Goal: Task Accomplishment & Management: Complete application form

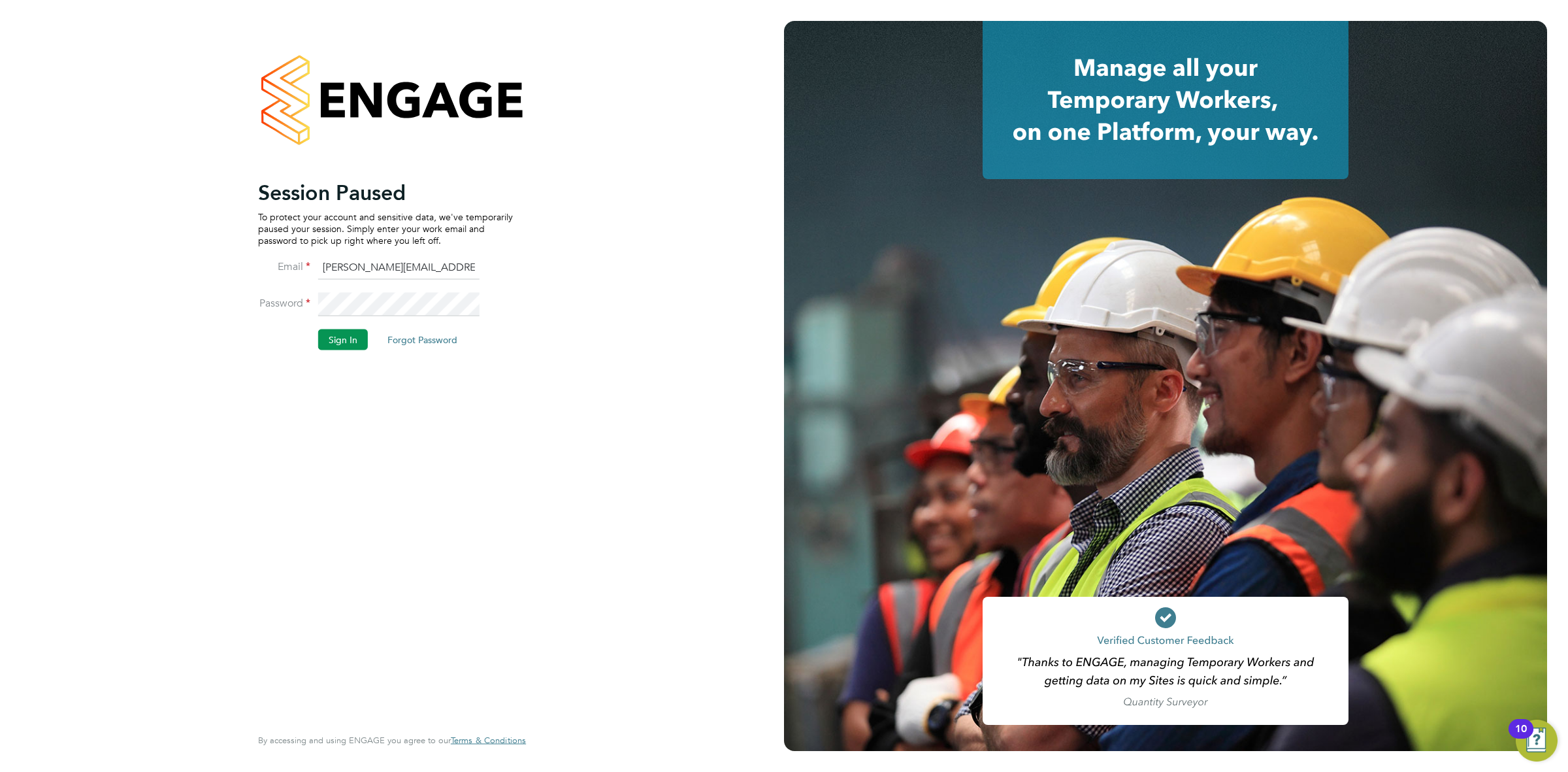
click at [355, 340] on button "Sign In" at bounding box center [343, 340] width 50 height 21
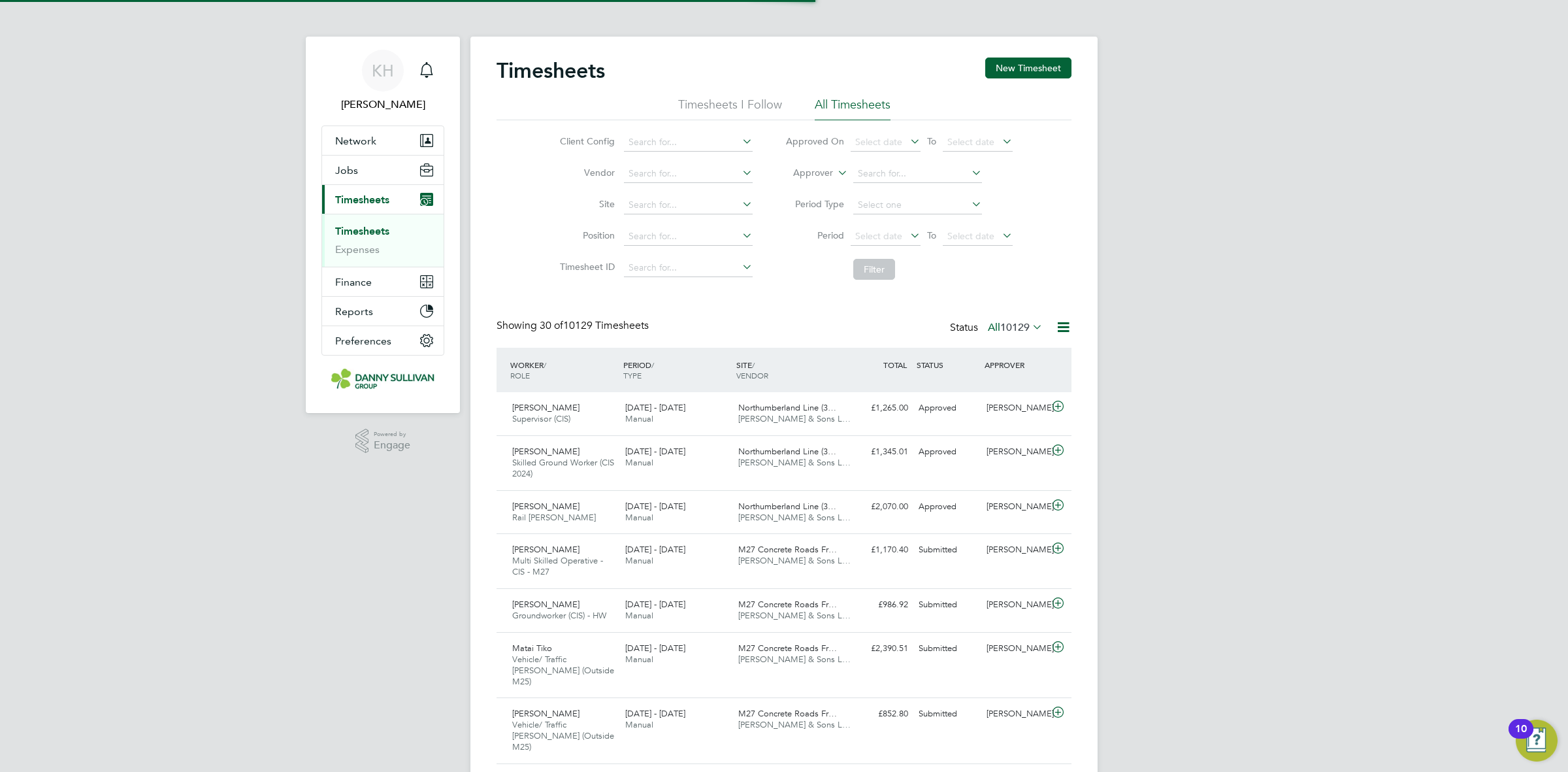
click at [378, 227] on link "Timesheets" at bounding box center [363, 231] width 54 height 13
click at [676, 199] on input at bounding box center [688, 205] width 129 height 18
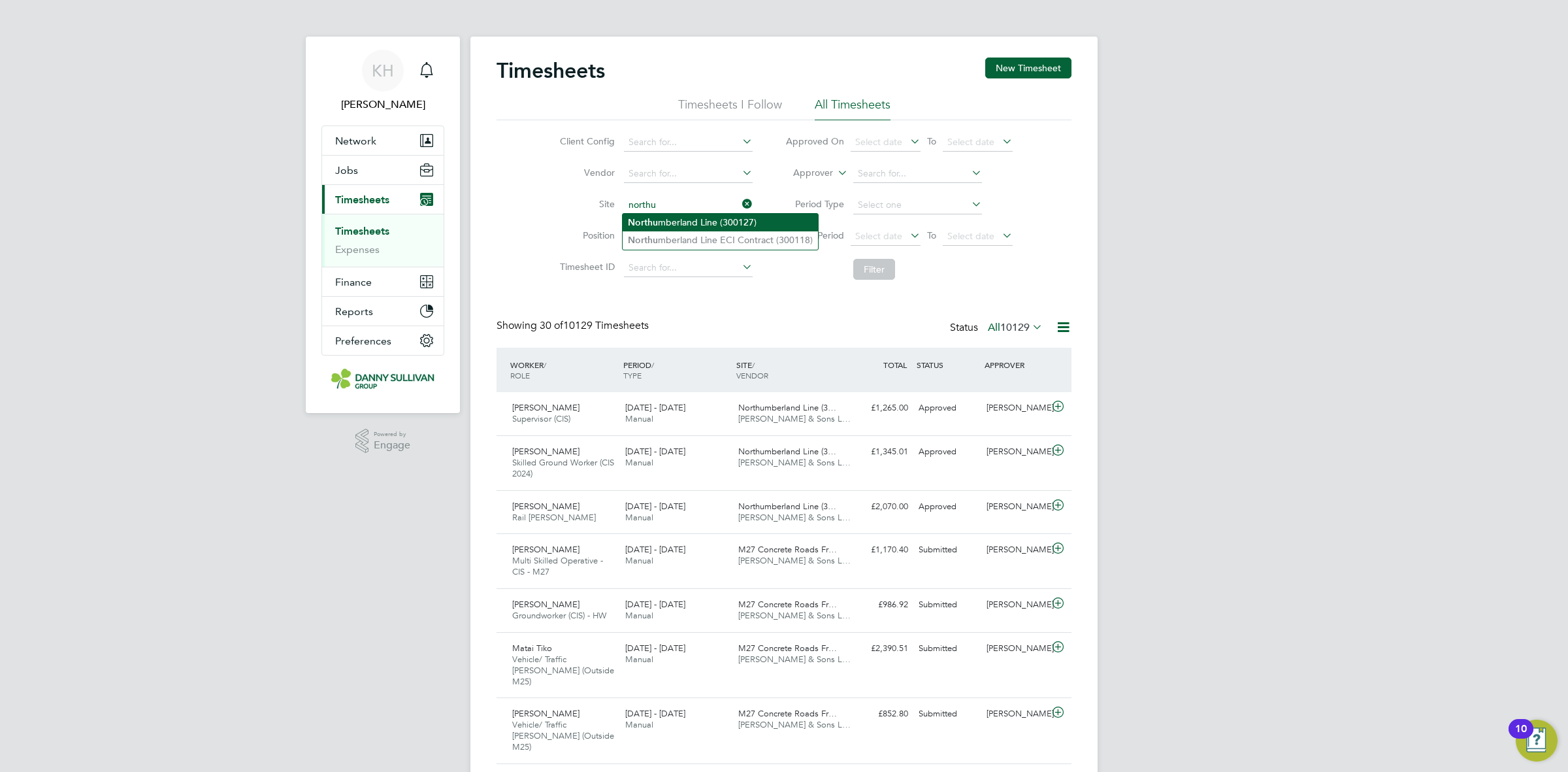
click at [674, 221] on li "Northu mberland Line (300127)" at bounding box center [720, 223] width 195 height 18
type input "Northumberland Line (300127)"
click at [880, 257] on li "Filter" at bounding box center [899, 269] width 260 height 34
click at [880, 267] on button "Filter" at bounding box center [874, 269] width 42 height 21
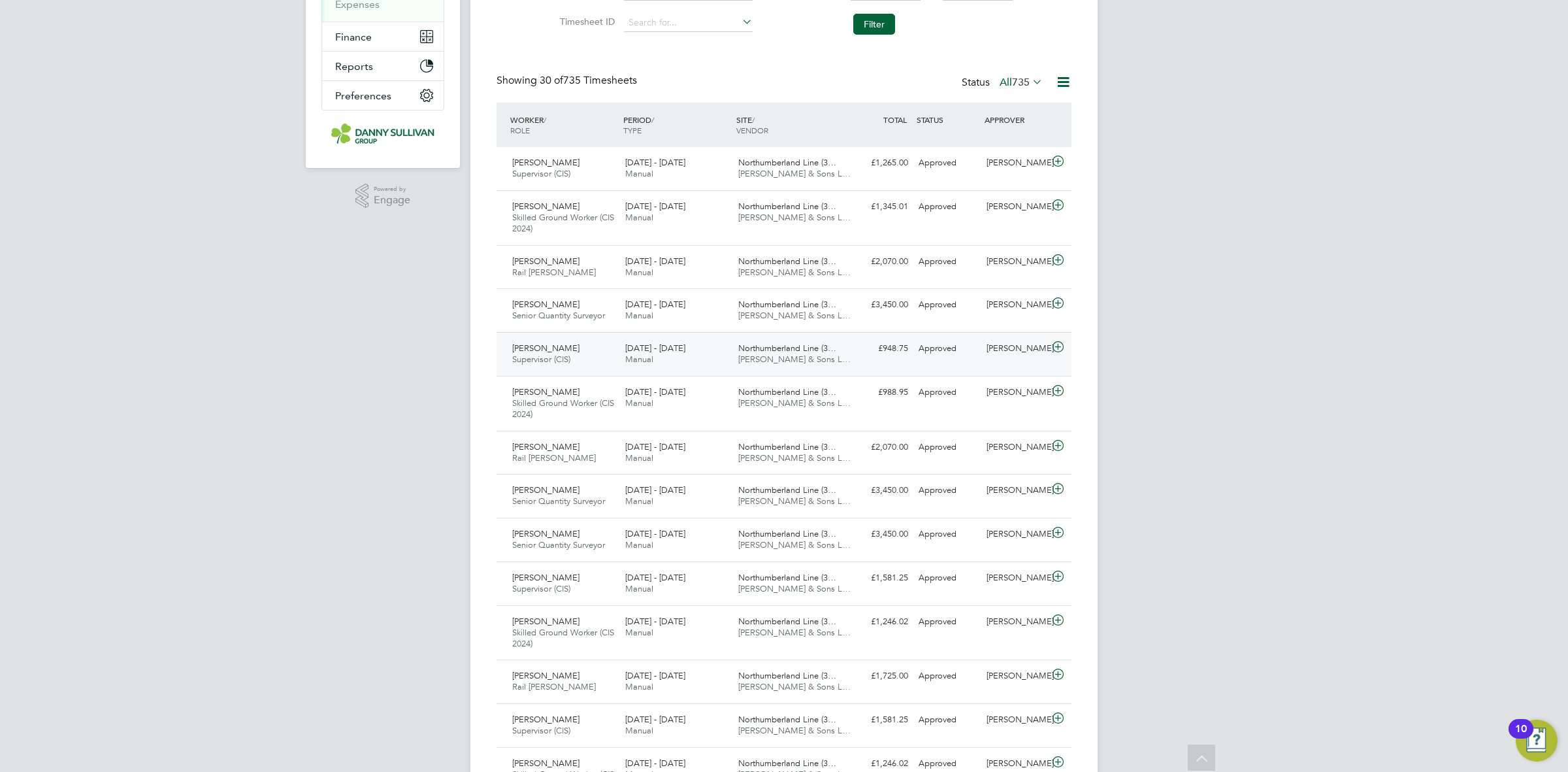
click at [762, 363] on span "[PERSON_NAME] & Sons L…" at bounding box center [795, 360] width 112 height 11
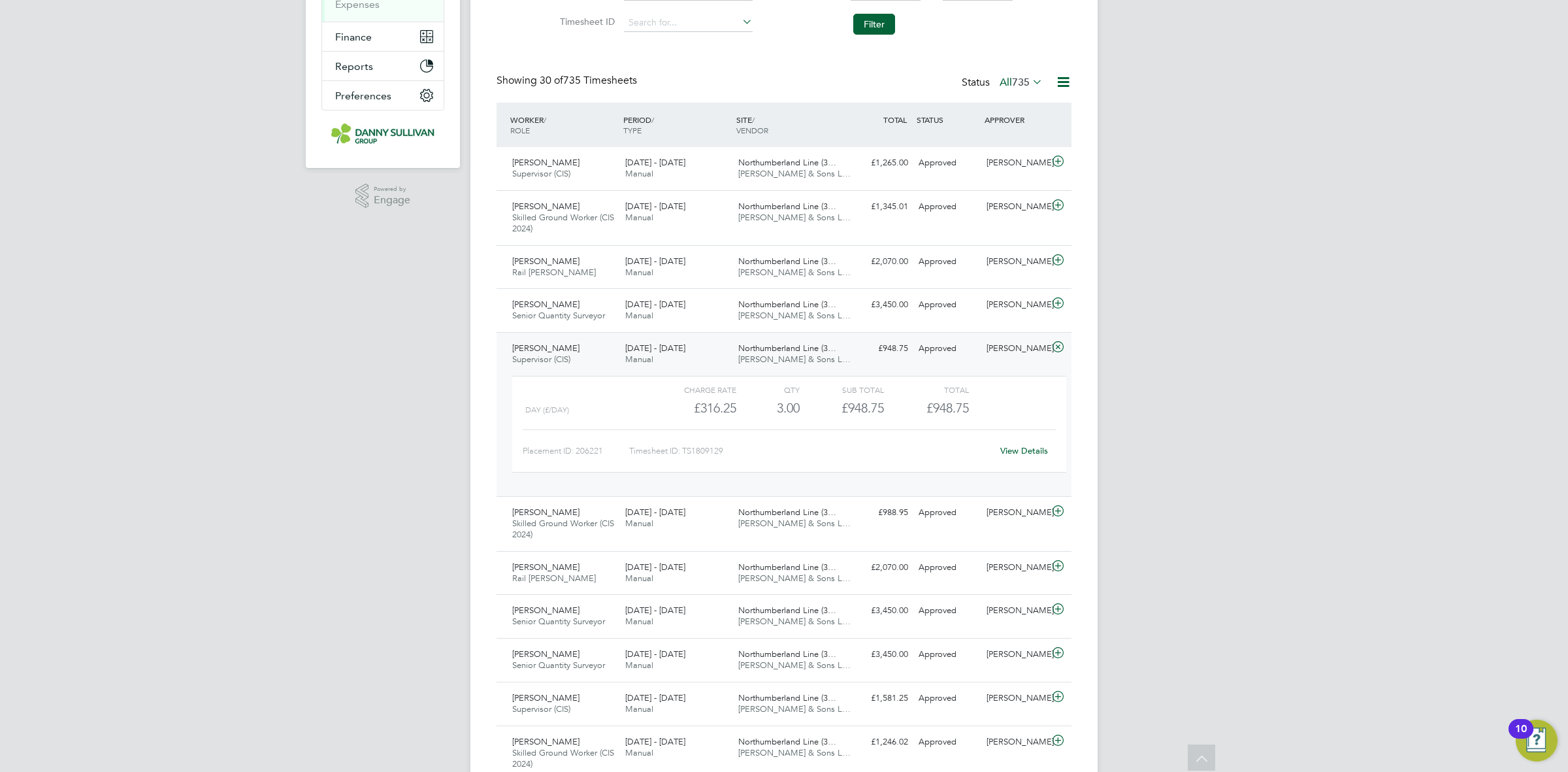
click at [831, 364] on span "[PERSON_NAME] & Sons L…" at bounding box center [795, 360] width 112 height 11
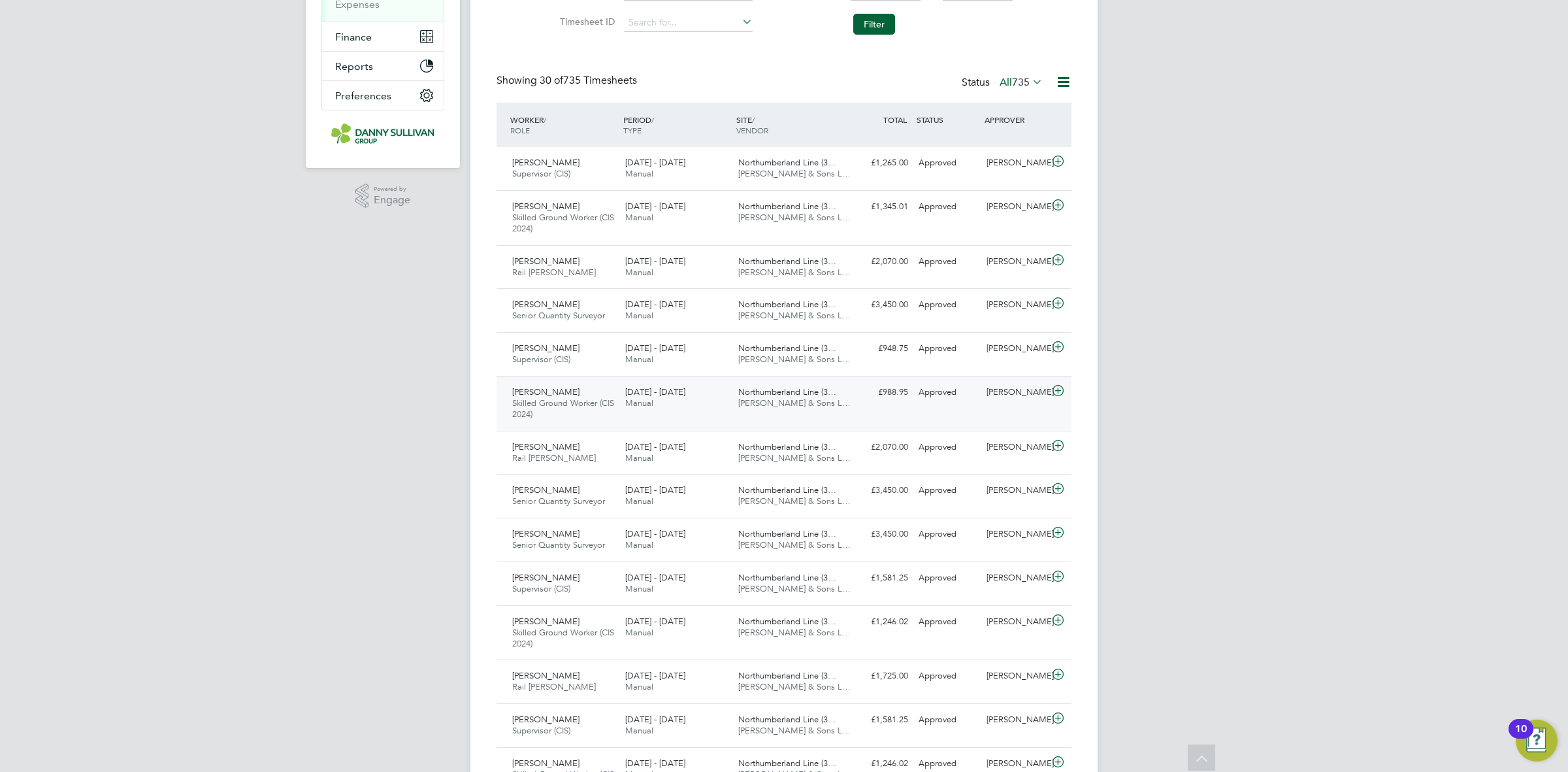
click at [824, 397] on span "Northumberland Line (3…" at bounding box center [788, 392] width 98 height 11
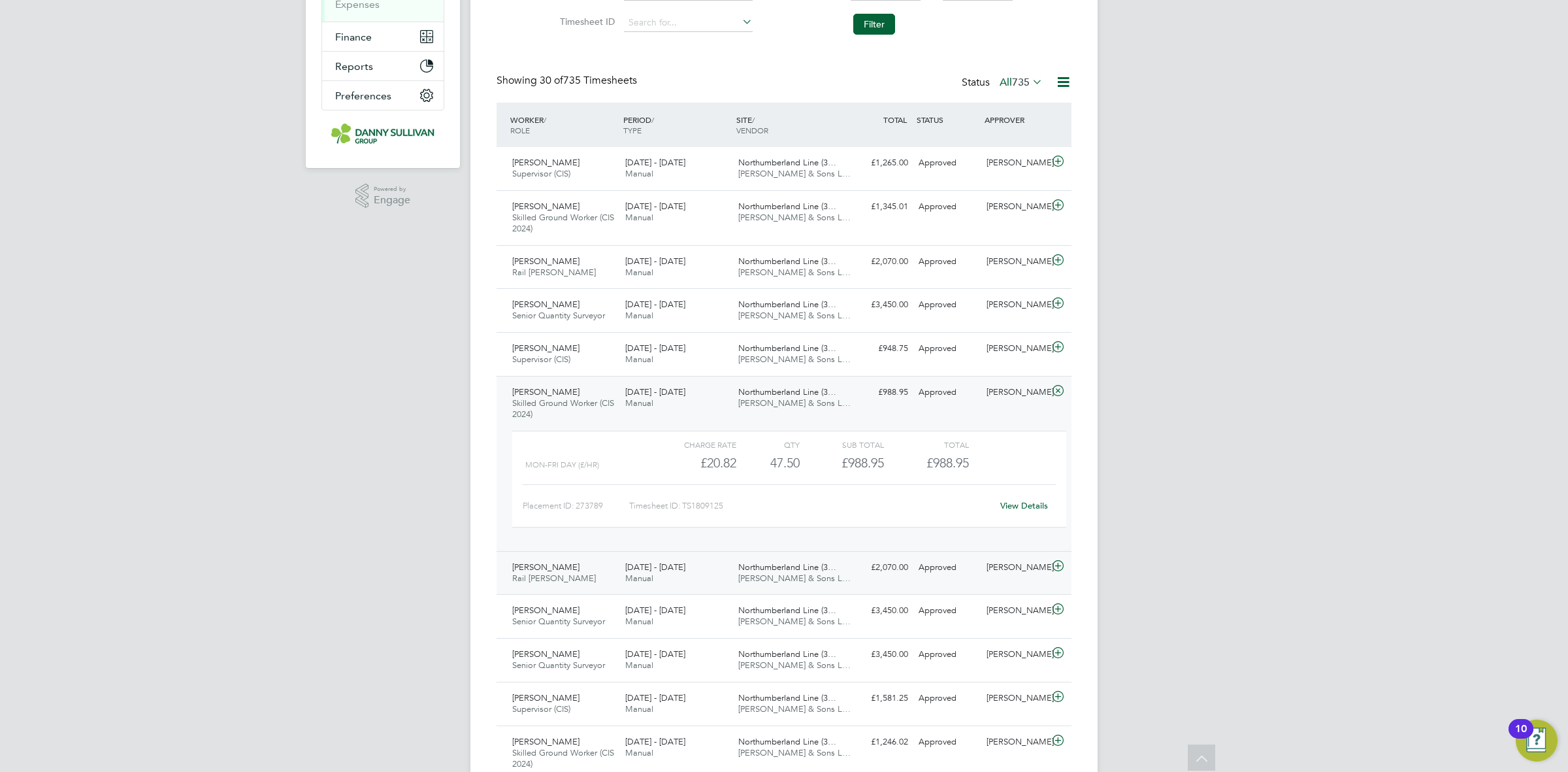
click at [724, 570] on div "16 - 22 Aug 2025 Manual" at bounding box center [676, 573] width 113 height 33
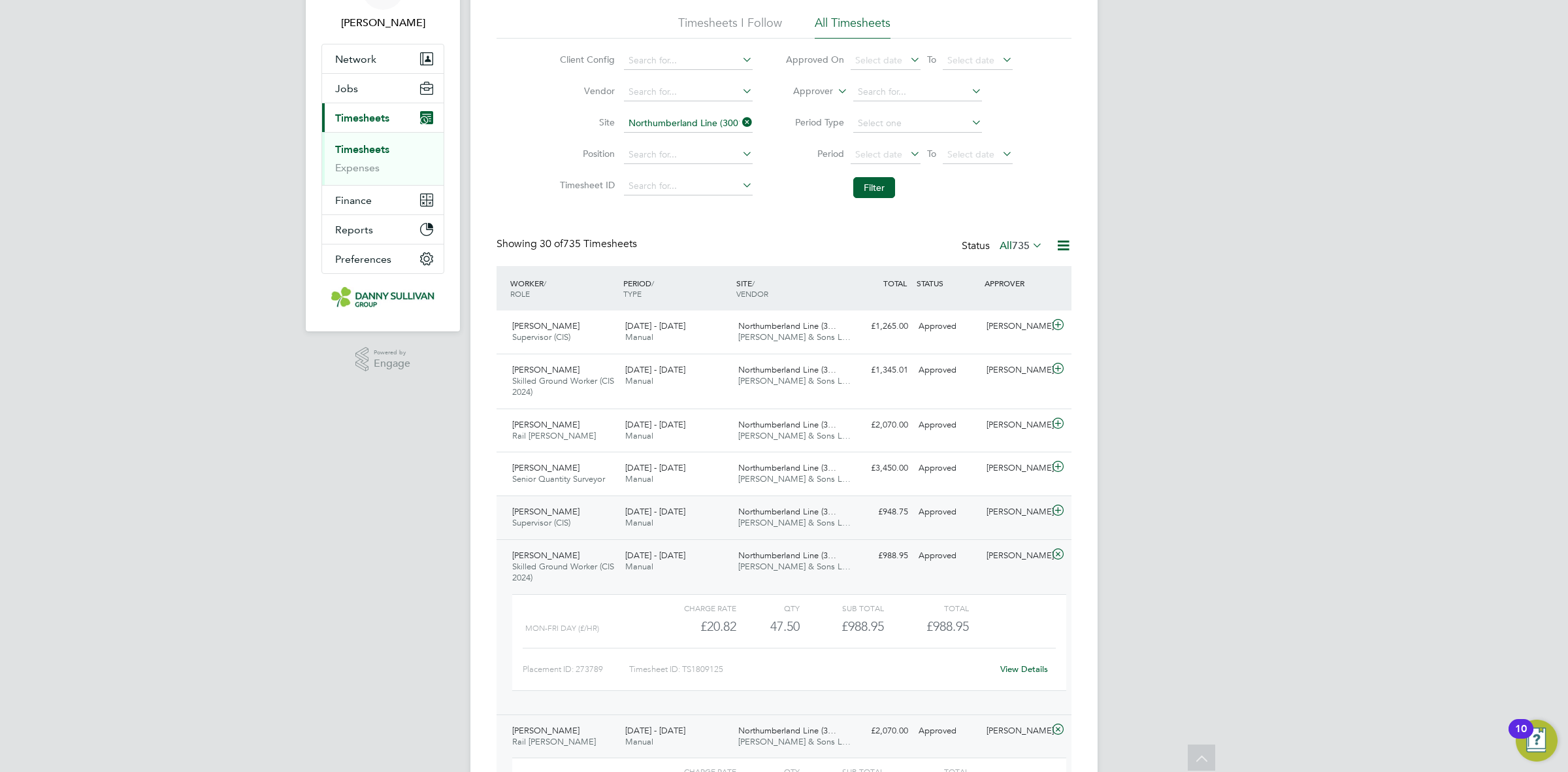
click at [714, 504] on div "16 - 22 Aug 2025 Manual" at bounding box center [676, 517] width 113 height 33
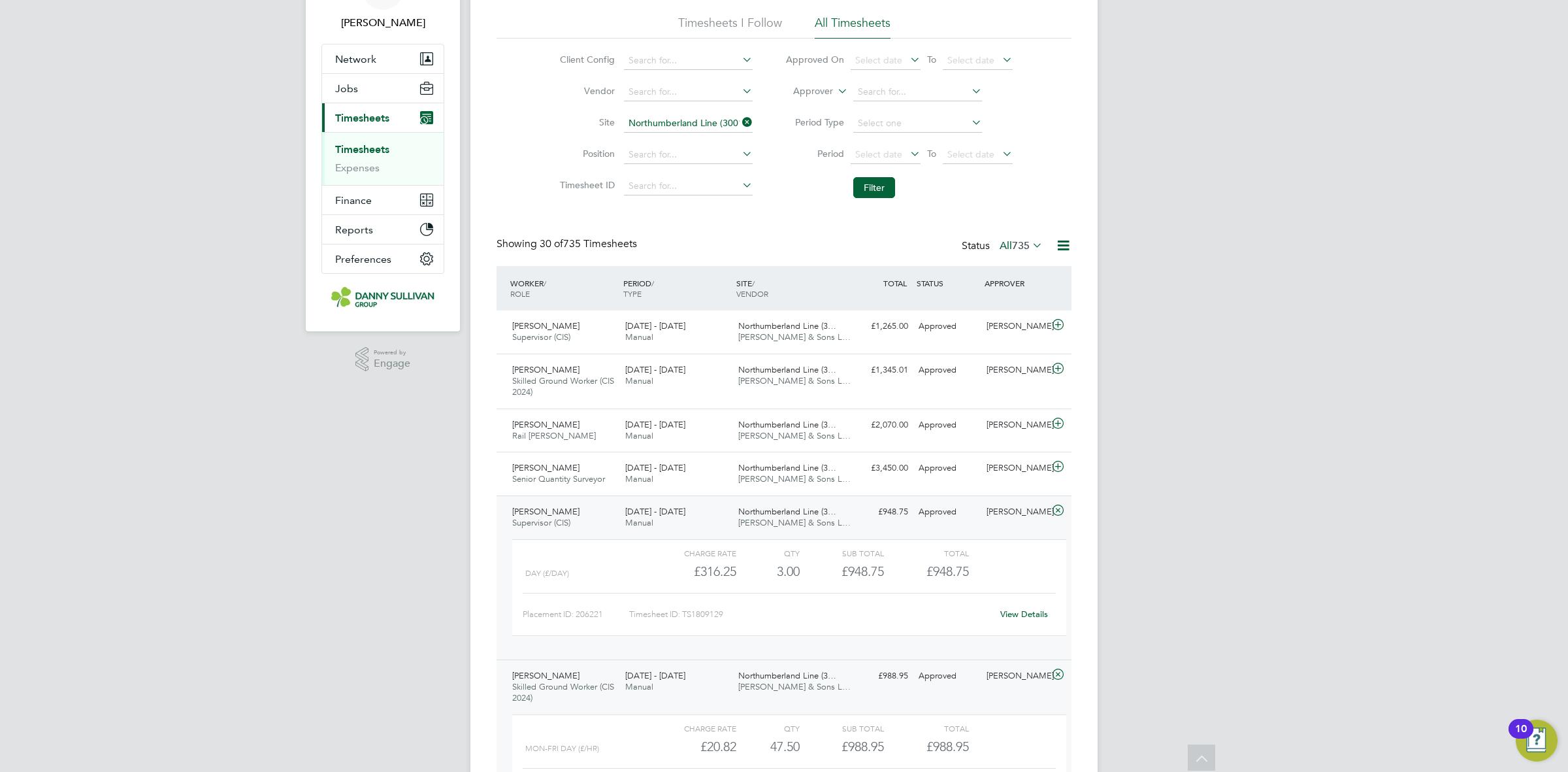
click at [1024, 614] on link "View Details" at bounding box center [1025, 614] width 48 height 11
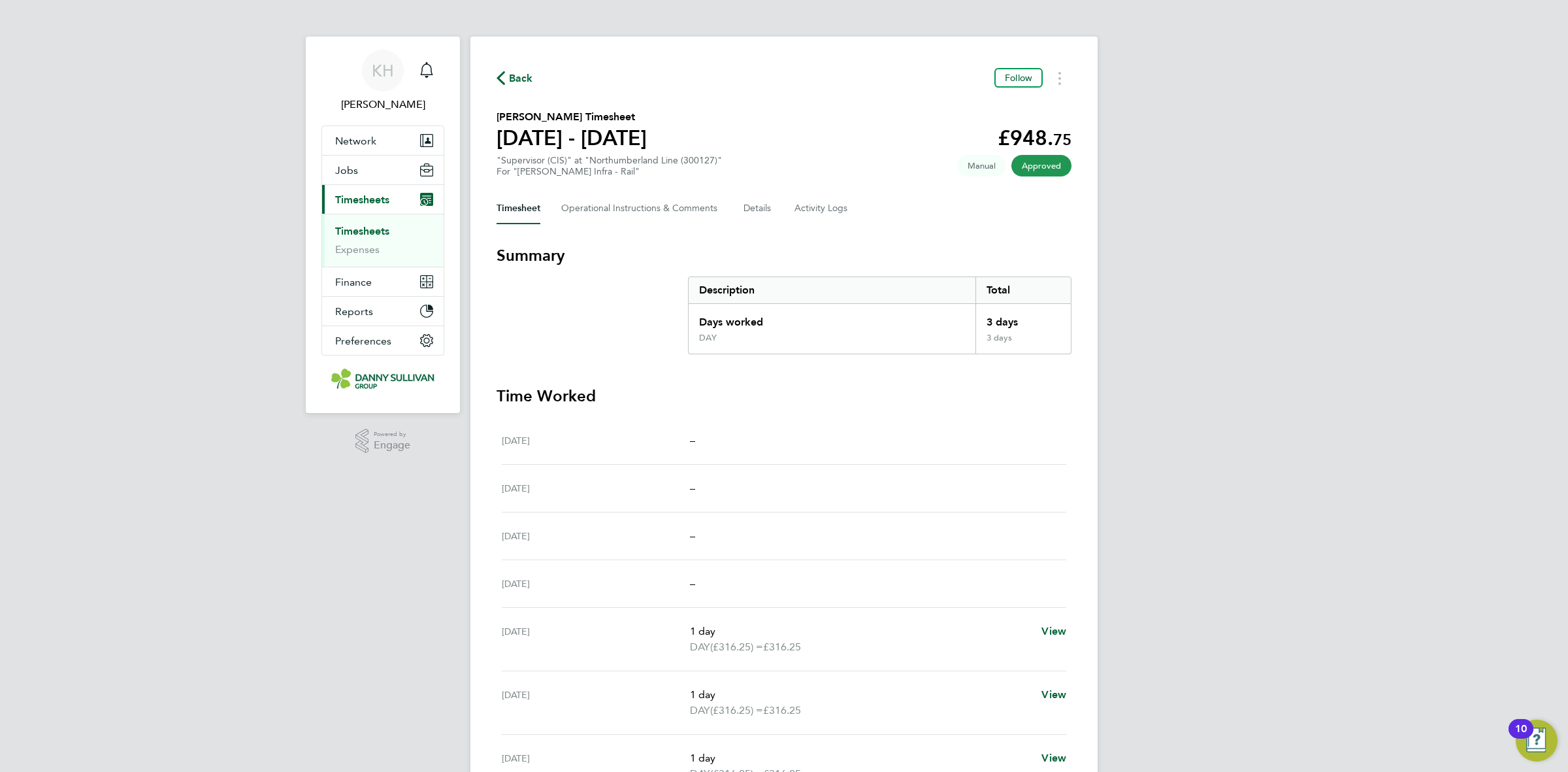
scroll to position [141, 0]
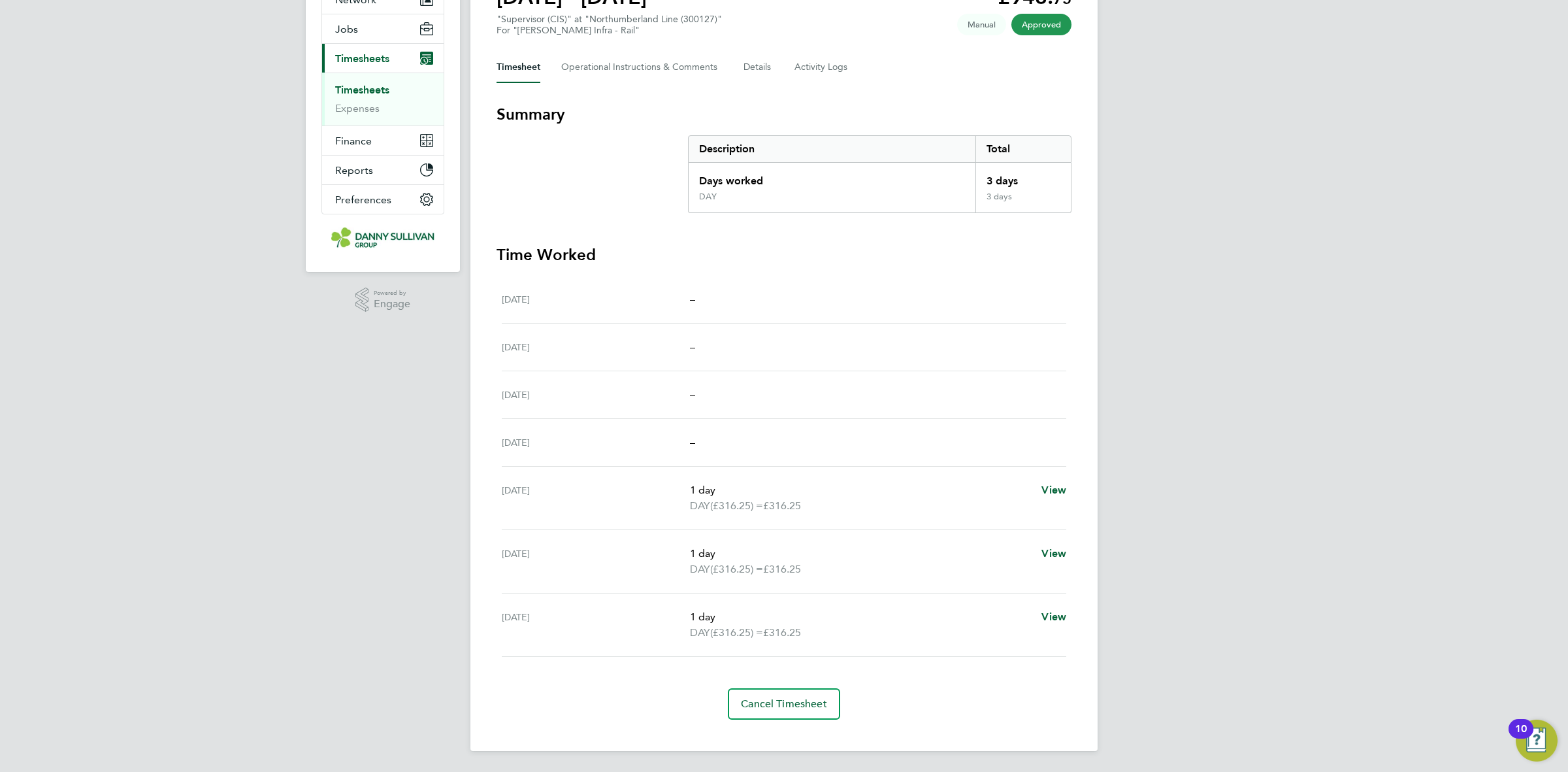
click at [795, 683] on section "Time Worked [DATE] – [DATE] – [DATE] – [DATE] – [DATE] 1 day DAY (£316.25) = £3…" at bounding box center [784, 482] width 575 height 476
click at [775, 720] on button "Cancel Timesheet" at bounding box center [784, 704] width 112 height 31
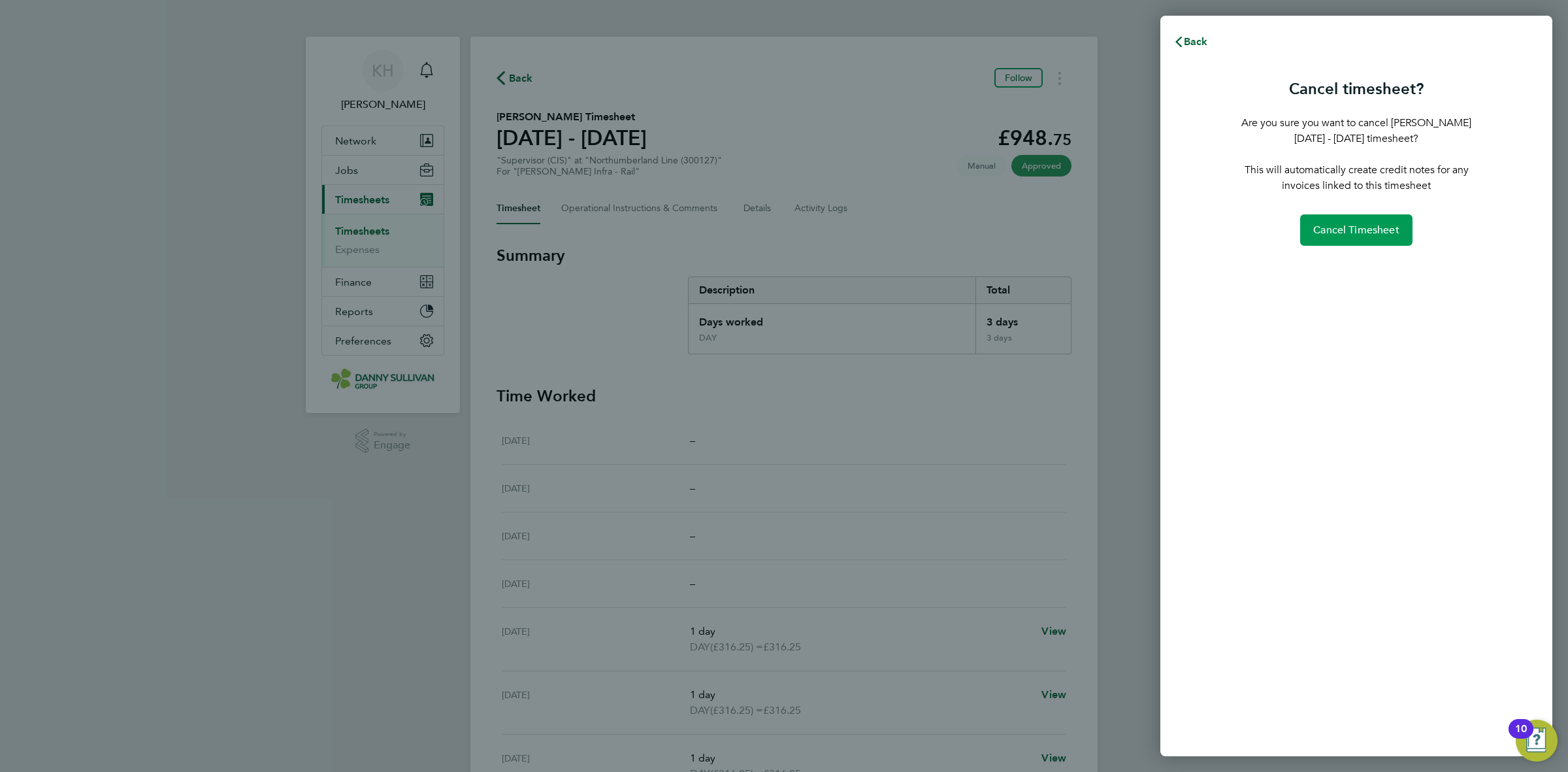
click at [1318, 230] on span "Cancel Timesheet" at bounding box center [1357, 230] width 86 height 13
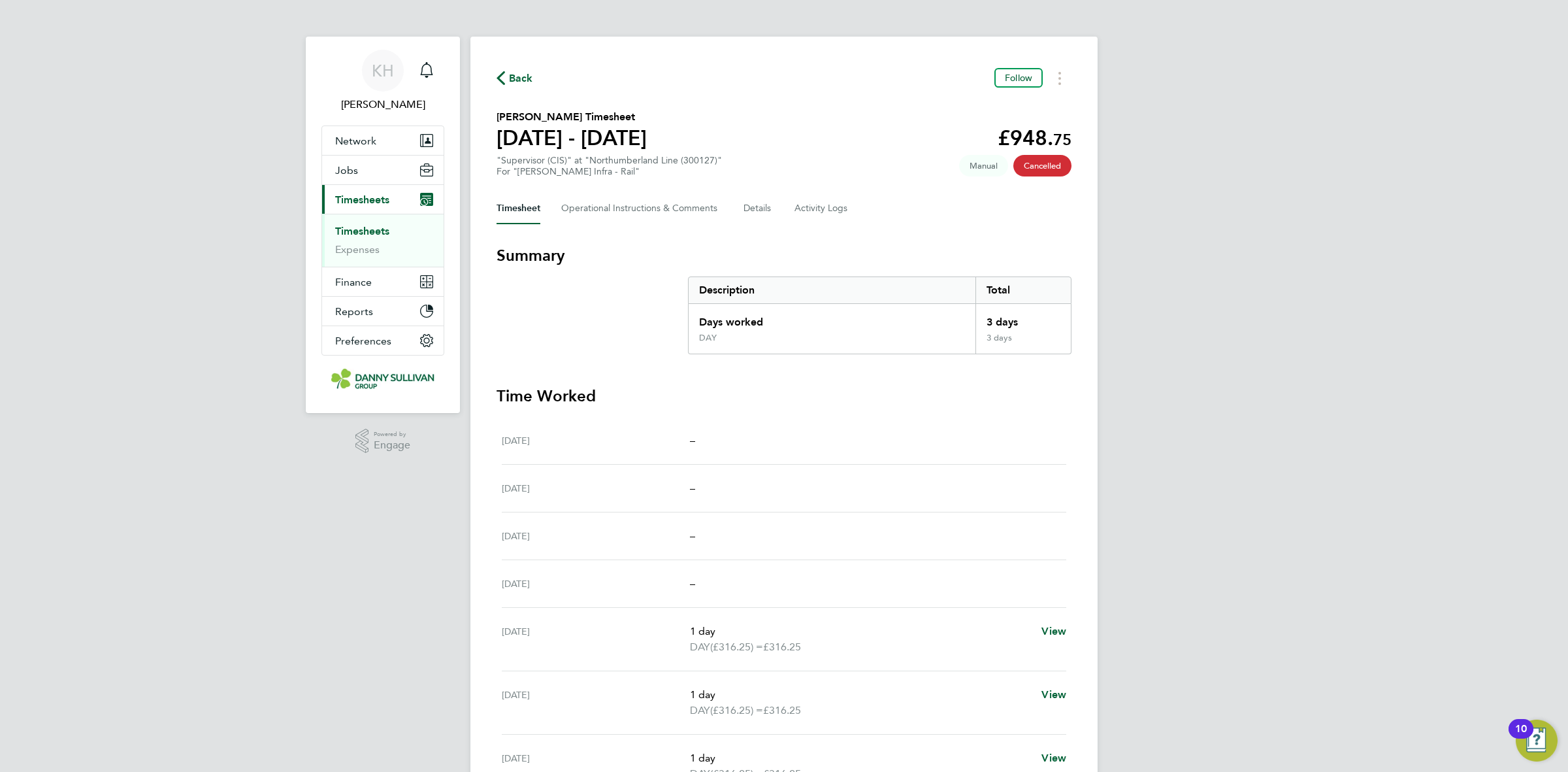
click at [390, 233] on li "Timesheets" at bounding box center [384, 234] width 98 height 18
click at [376, 239] on li "Timesheets" at bounding box center [384, 234] width 98 height 18
click at [374, 232] on link "Timesheets" at bounding box center [363, 231] width 54 height 13
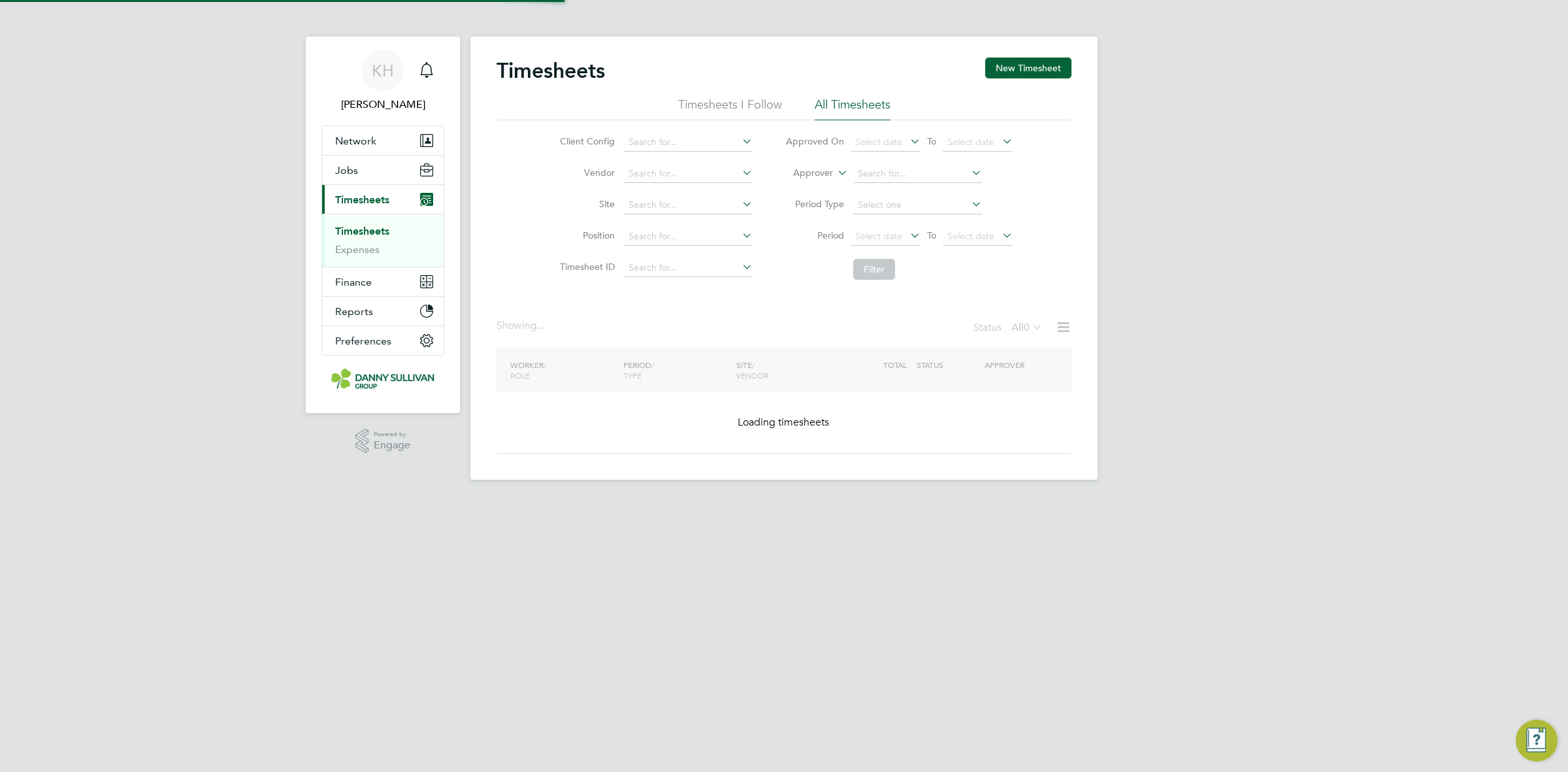
click at [1012, 79] on div "Timesheets New Timesheet" at bounding box center [784, 77] width 575 height 39
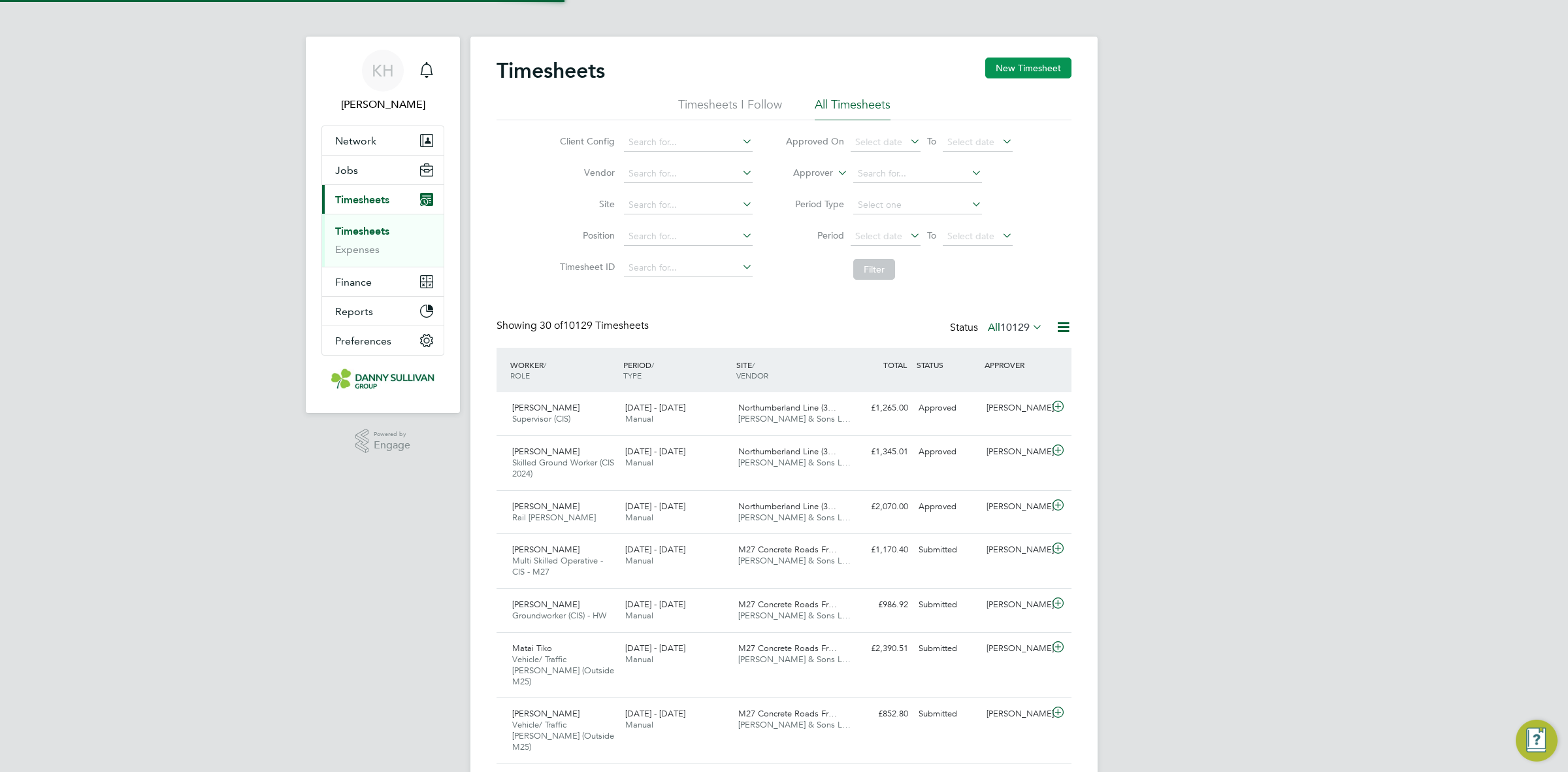
click at [1013, 76] on button "New Timesheet" at bounding box center [1029, 68] width 86 height 21
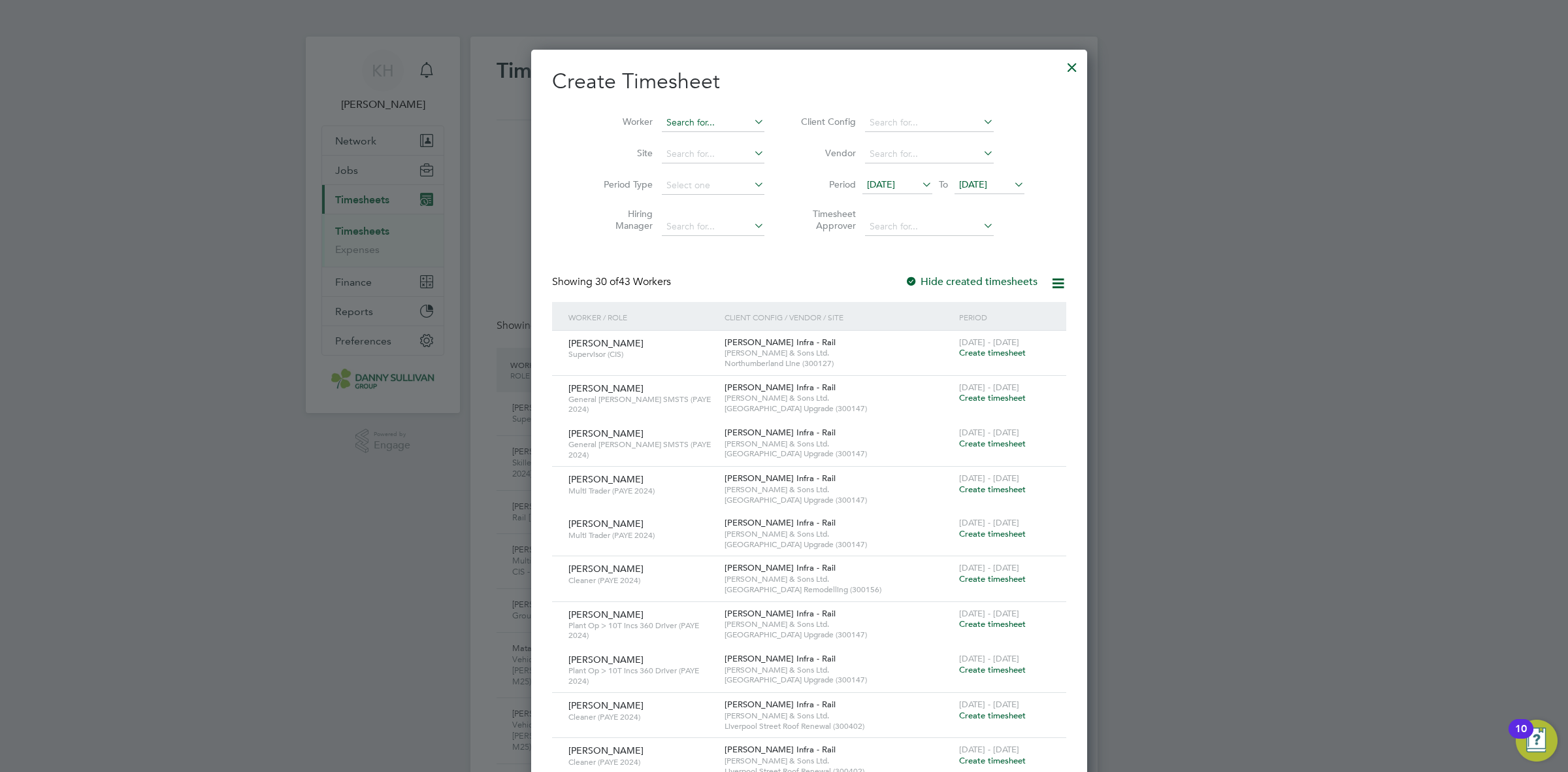
click at [668, 124] on input at bounding box center [713, 123] width 102 height 18
click at [720, 144] on b "H" at bounding box center [723, 140] width 6 height 11
type input "[PERSON_NAME]"
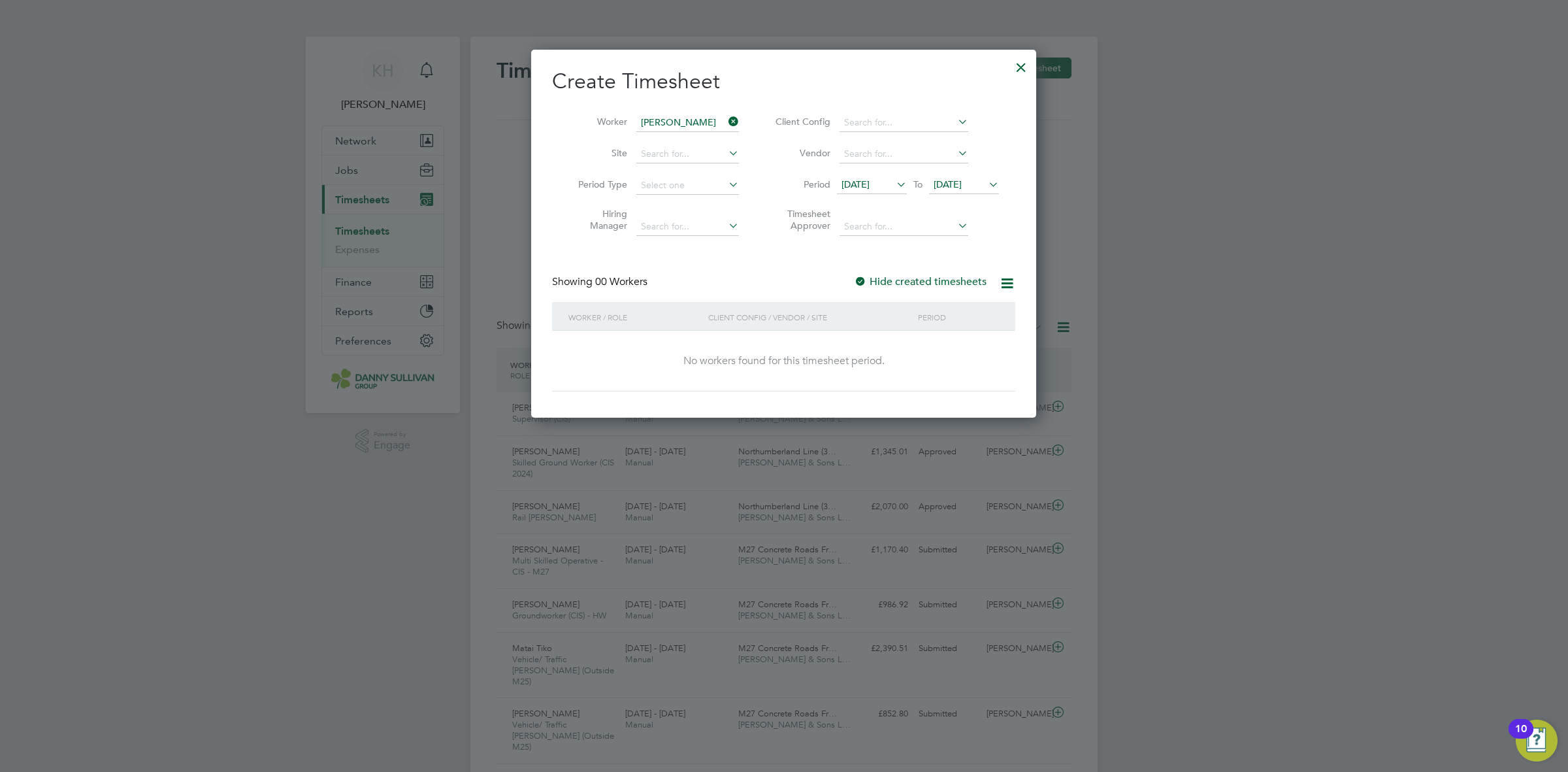
click at [870, 183] on span "[DATE]" at bounding box center [856, 184] width 28 height 12
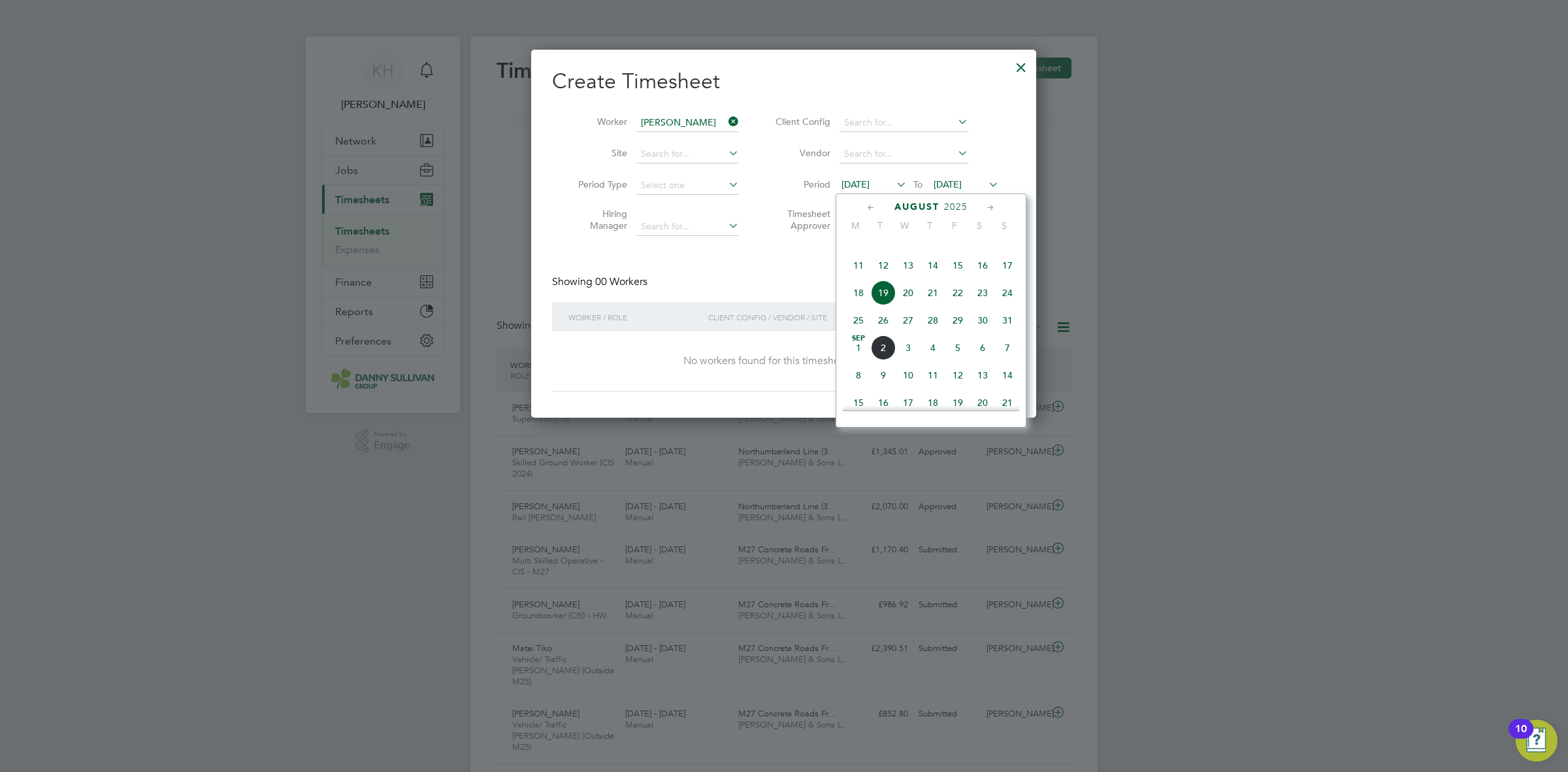
click at [860, 278] on span "11" at bounding box center [858, 265] width 25 height 25
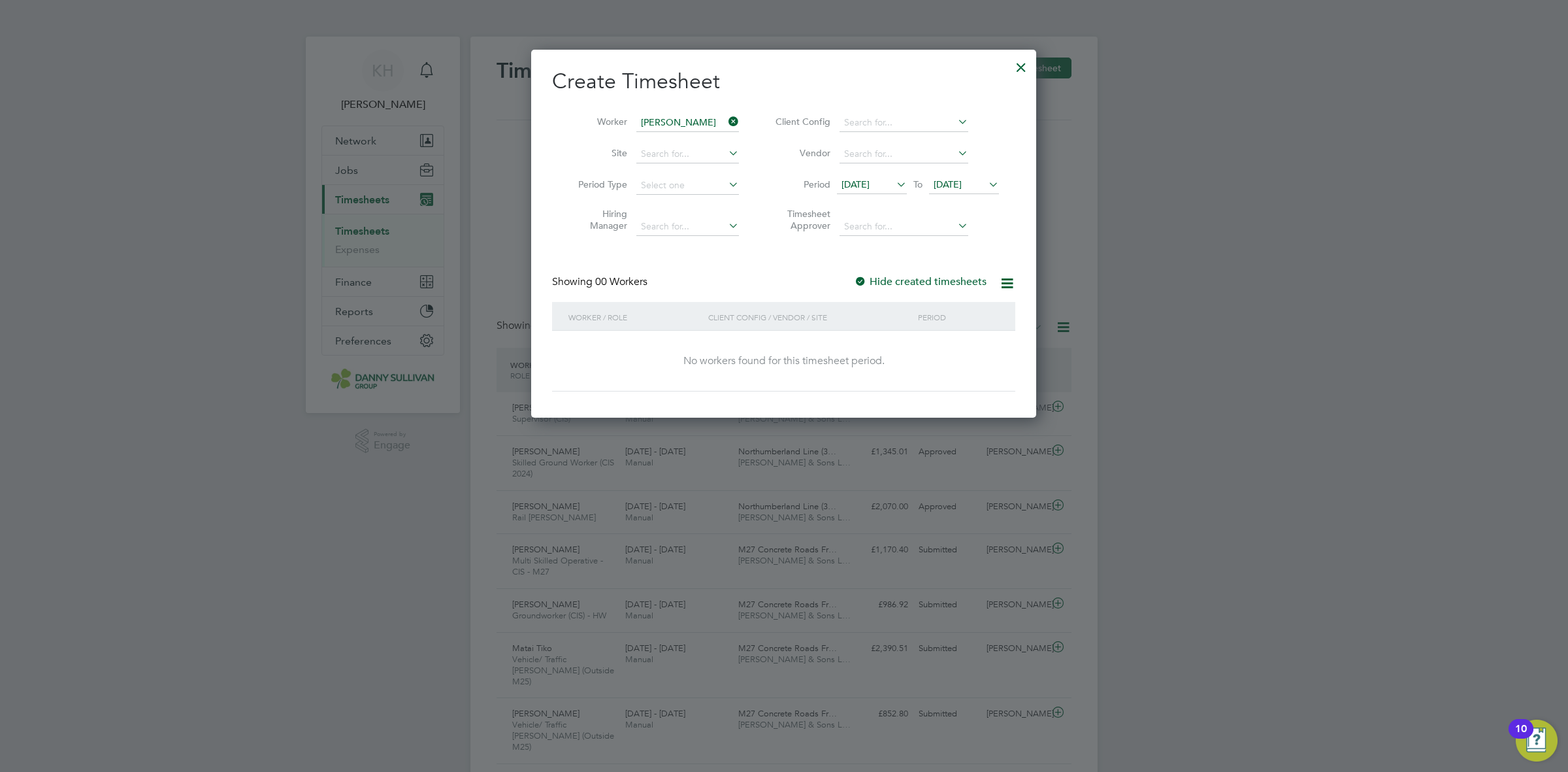
click at [913, 276] on label "Hide created timesheets" at bounding box center [920, 282] width 133 height 13
click at [949, 191] on span "[DATE]" at bounding box center [964, 185] width 70 height 18
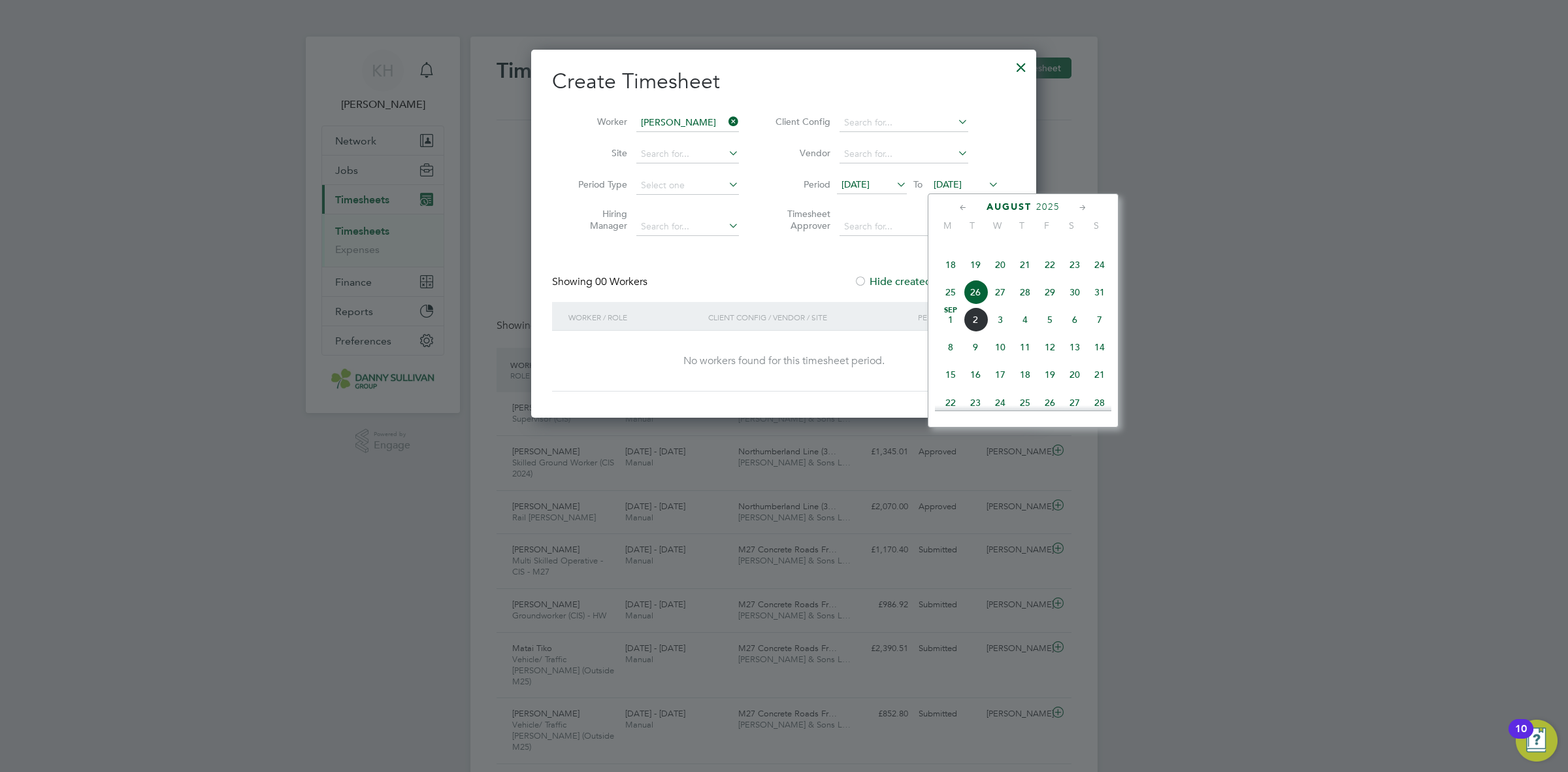
click at [1017, 62] on div at bounding box center [1021, 63] width 23 height 23
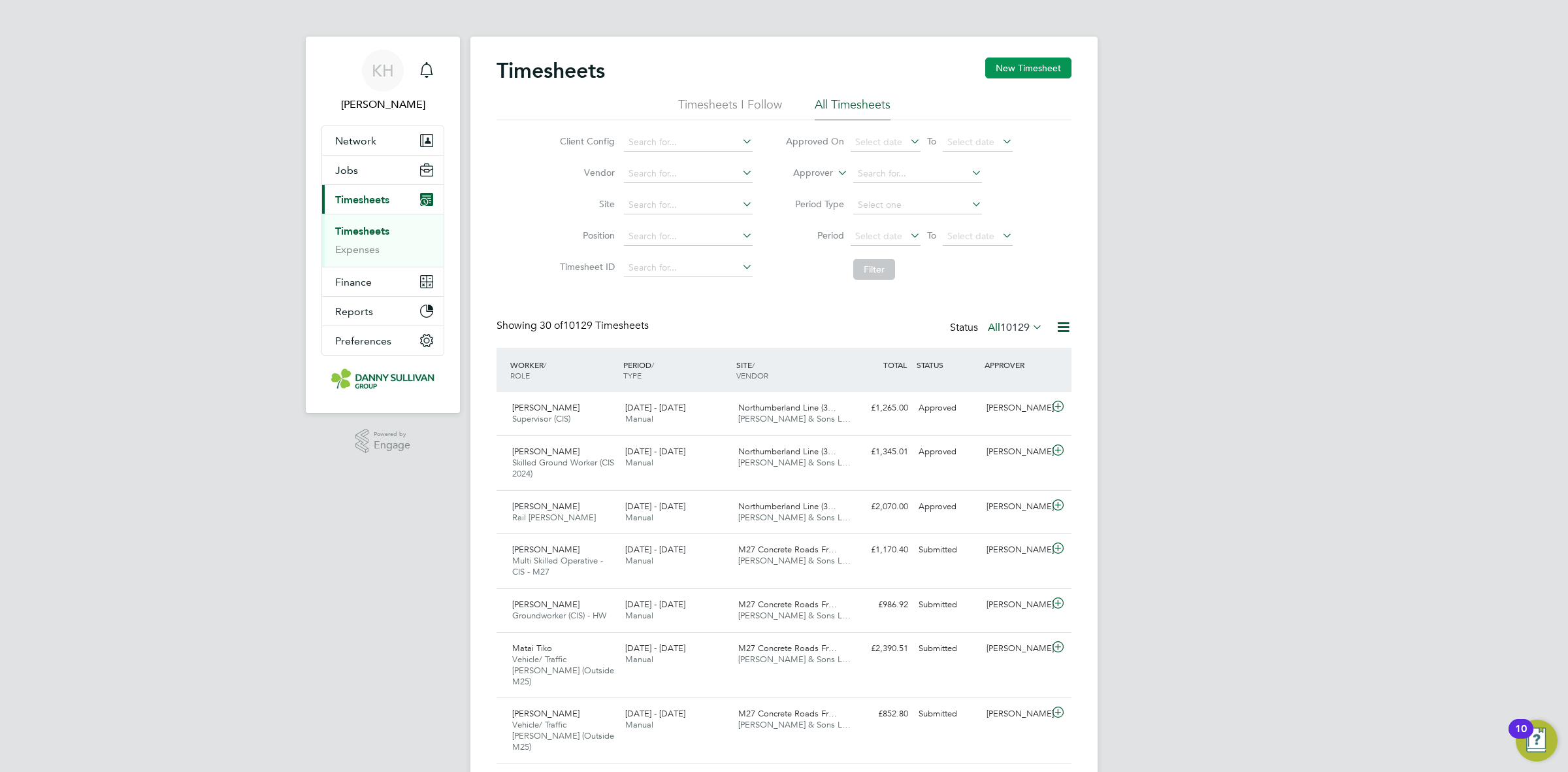
click at [1030, 75] on button "New Timesheet" at bounding box center [1029, 68] width 86 height 21
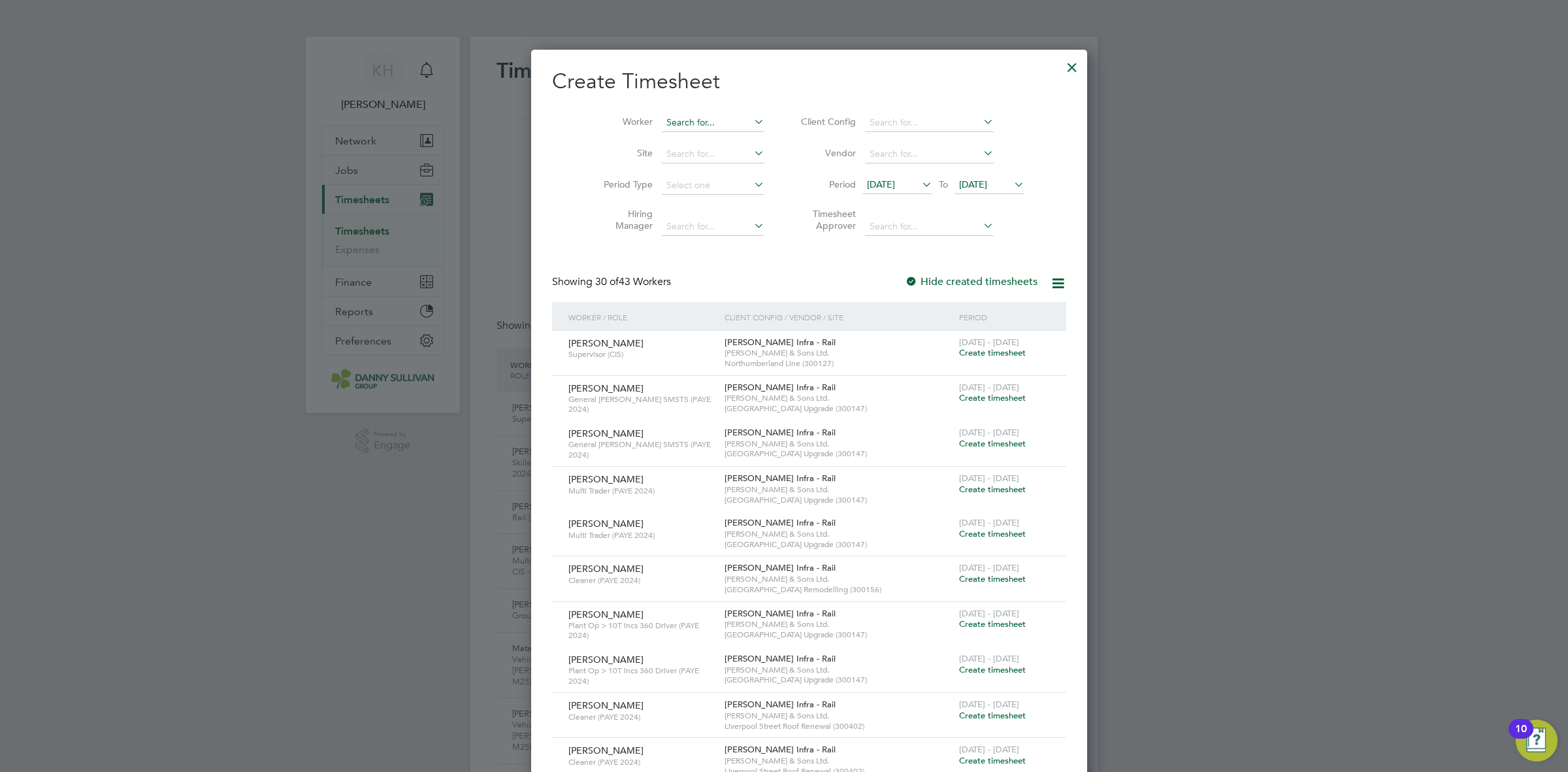
click at [696, 119] on input at bounding box center [713, 123] width 102 height 18
click at [677, 171] on li "[PERSON_NAME]" at bounding box center [716, 175] width 162 height 18
type input "[PERSON_NAME]"
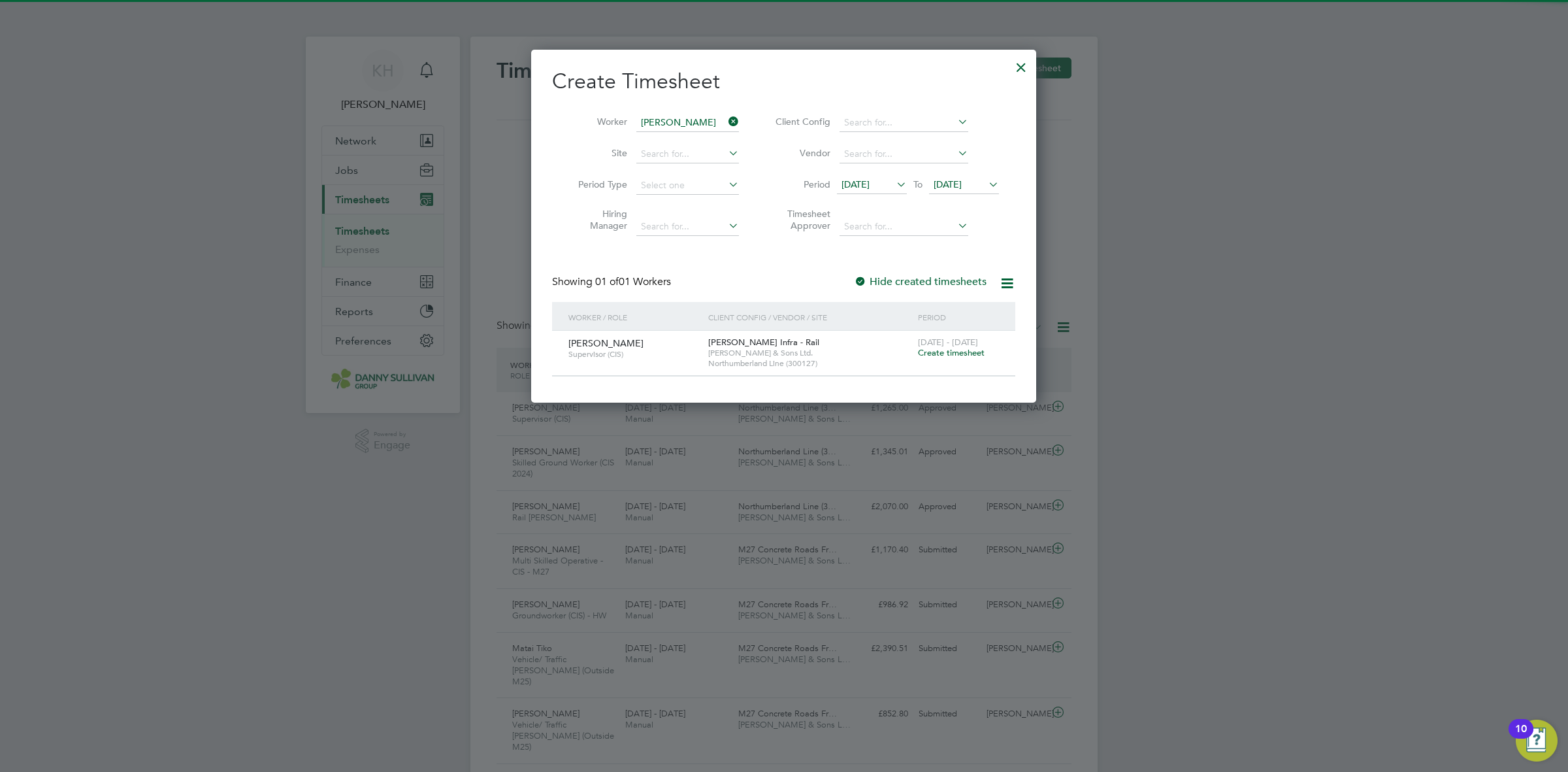
click at [944, 353] on span "Create timesheet" at bounding box center [951, 353] width 66 height 11
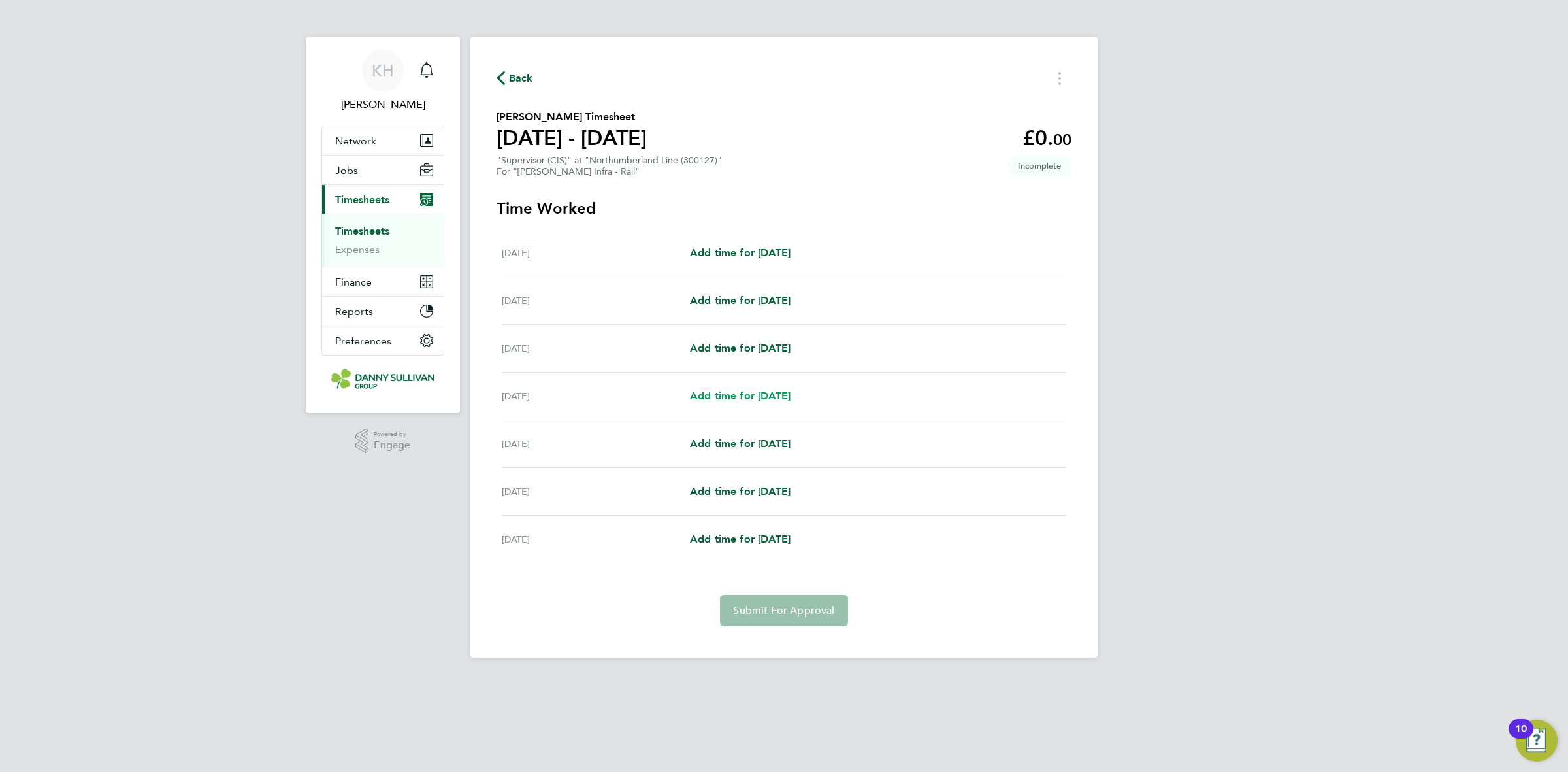
click at [731, 394] on span "Add time for [DATE]" at bounding box center [740, 396] width 101 height 13
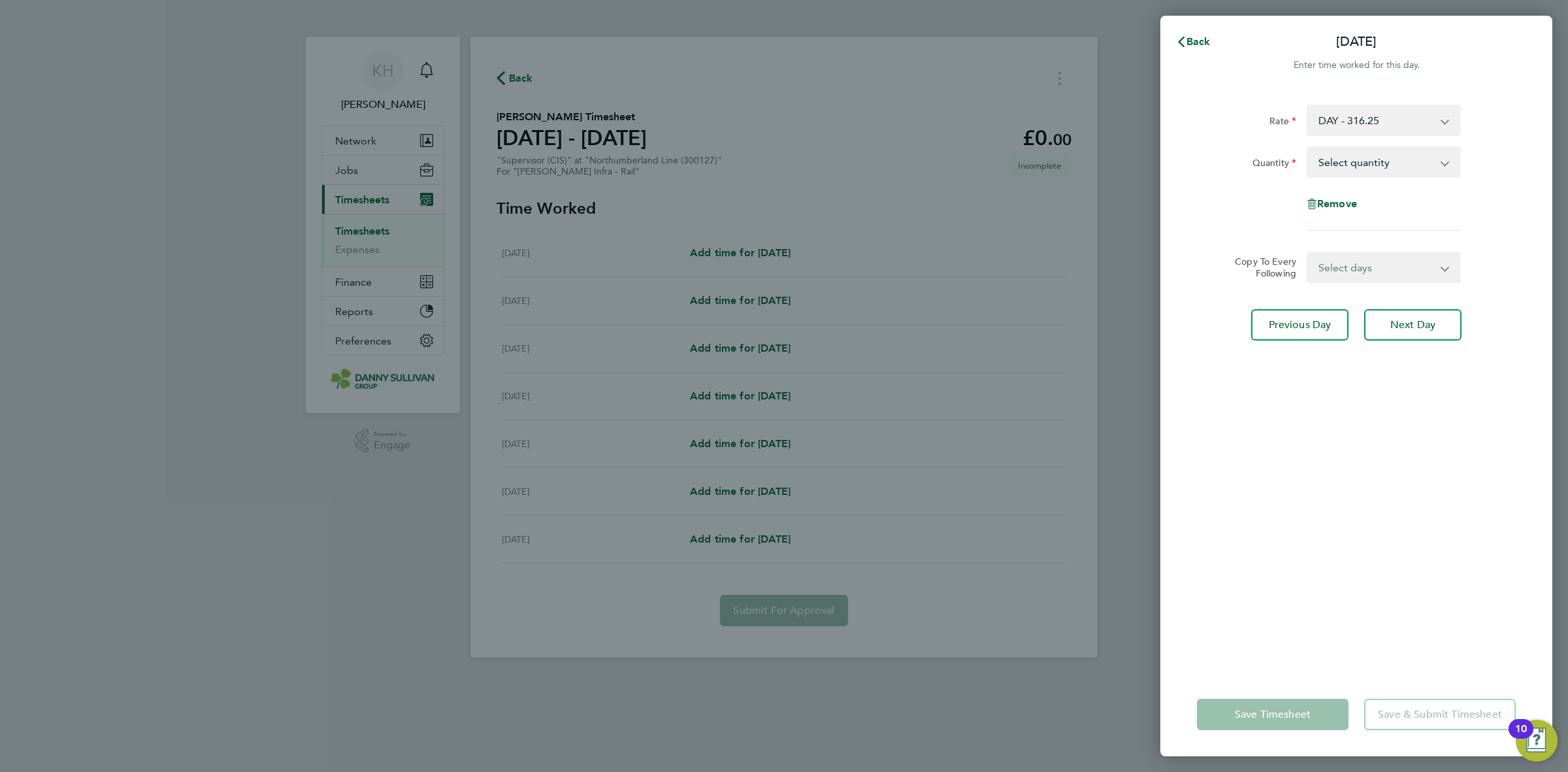
click at [1348, 167] on select "Select quantity 0.5 1" at bounding box center [1376, 163] width 136 height 29
select select "1"
click at [1308, 148] on select "Select quantity 0.5 1" at bounding box center [1376, 163] width 136 height 29
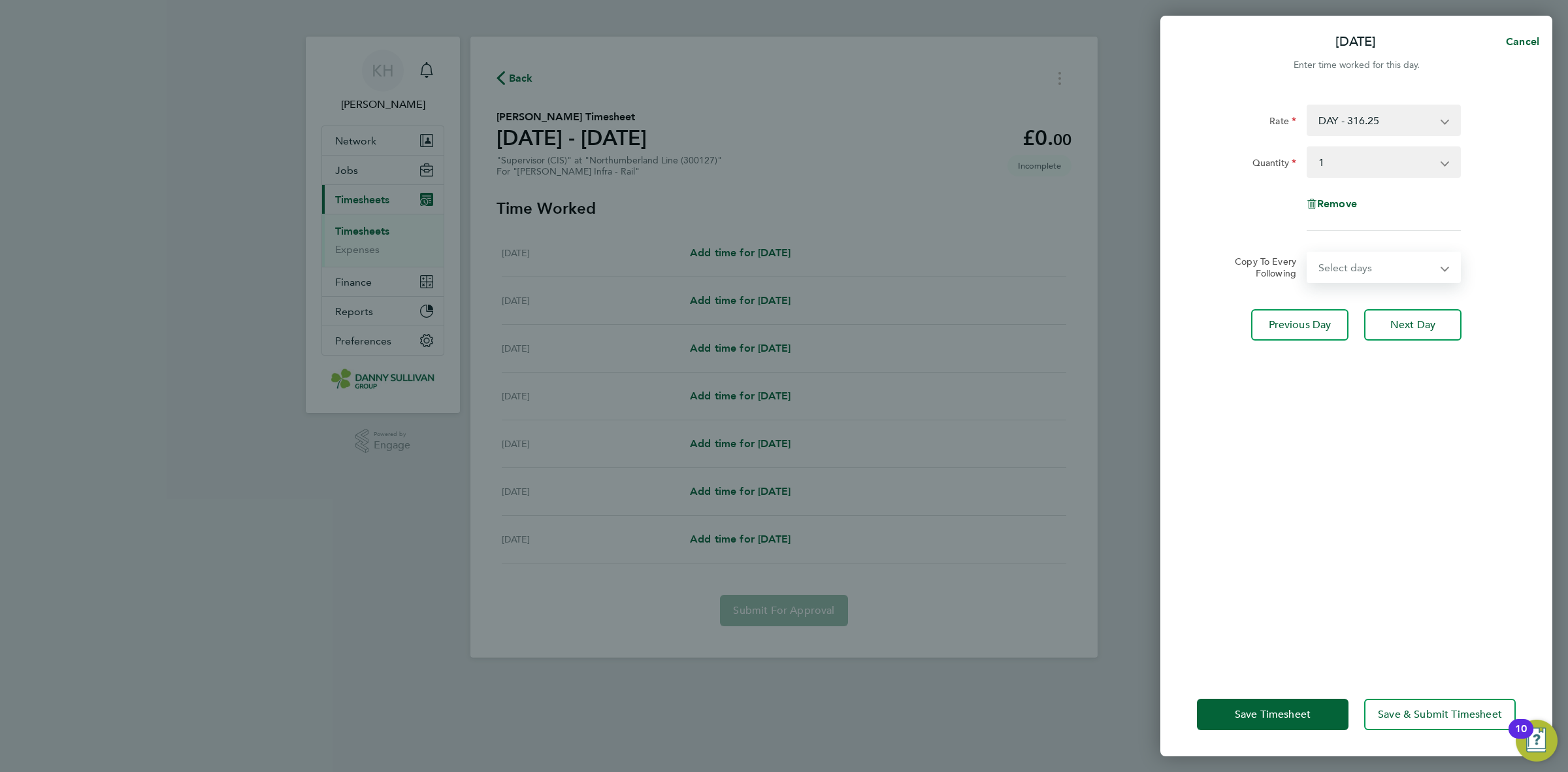
drag, startPoint x: 1343, startPoint y: 268, endPoint x: 1345, endPoint y: 275, distance: 7.3
click at [1343, 268] on select "Select days Day [DATE] [DATE] [DATE]" at bounding box center [1376, 267] width 137 height 29
select select "DAY"
click at [1308, 253] on select "Select days Day [DATE] [DATE] [DATE]" at bounding box center [1376, 267] width 137 height 29
select select "[DATE]"
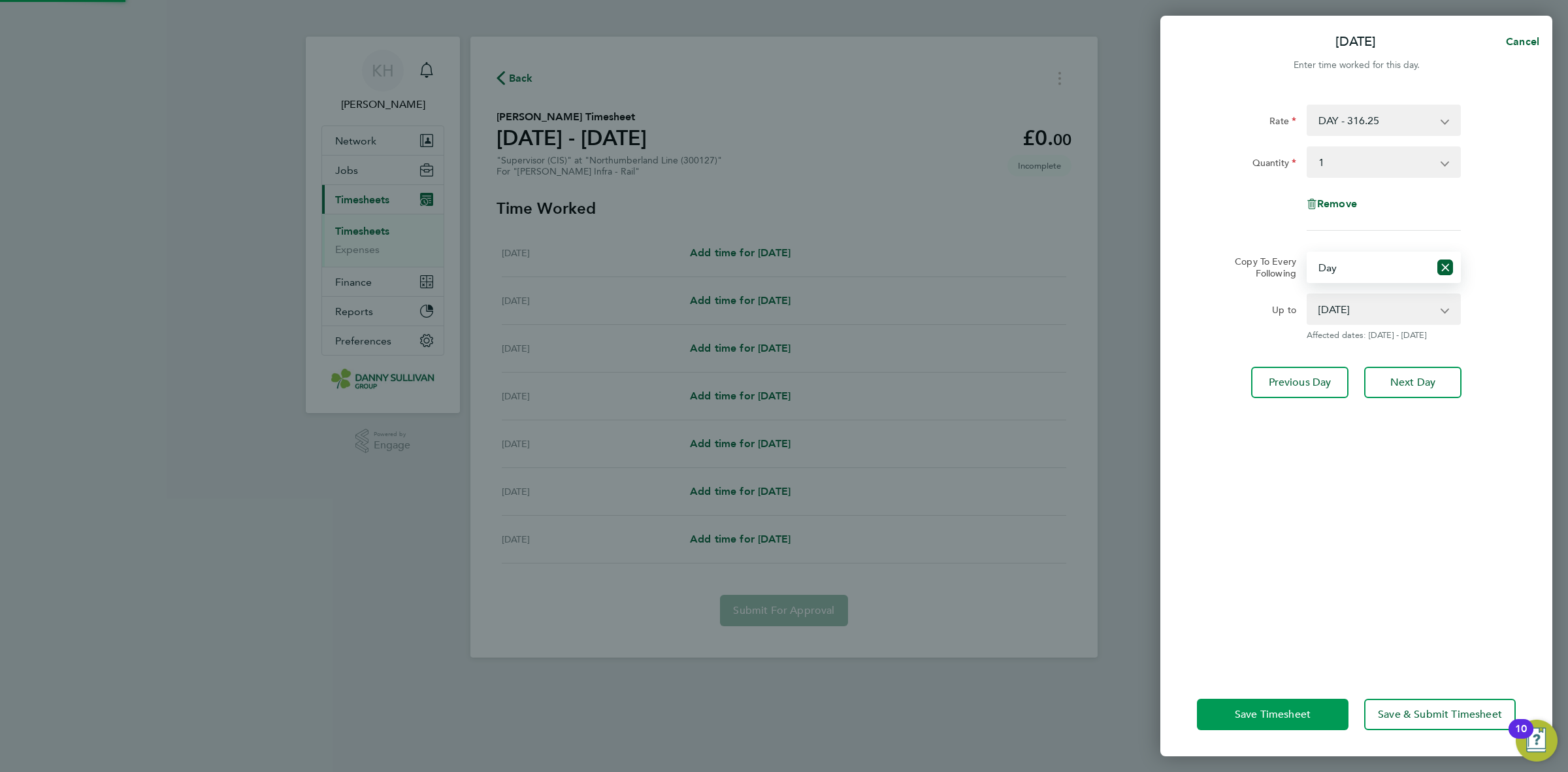
click at [1271, 716] on span "Save Timesheet" at bounding box center [1273, 714] width 76 height 13
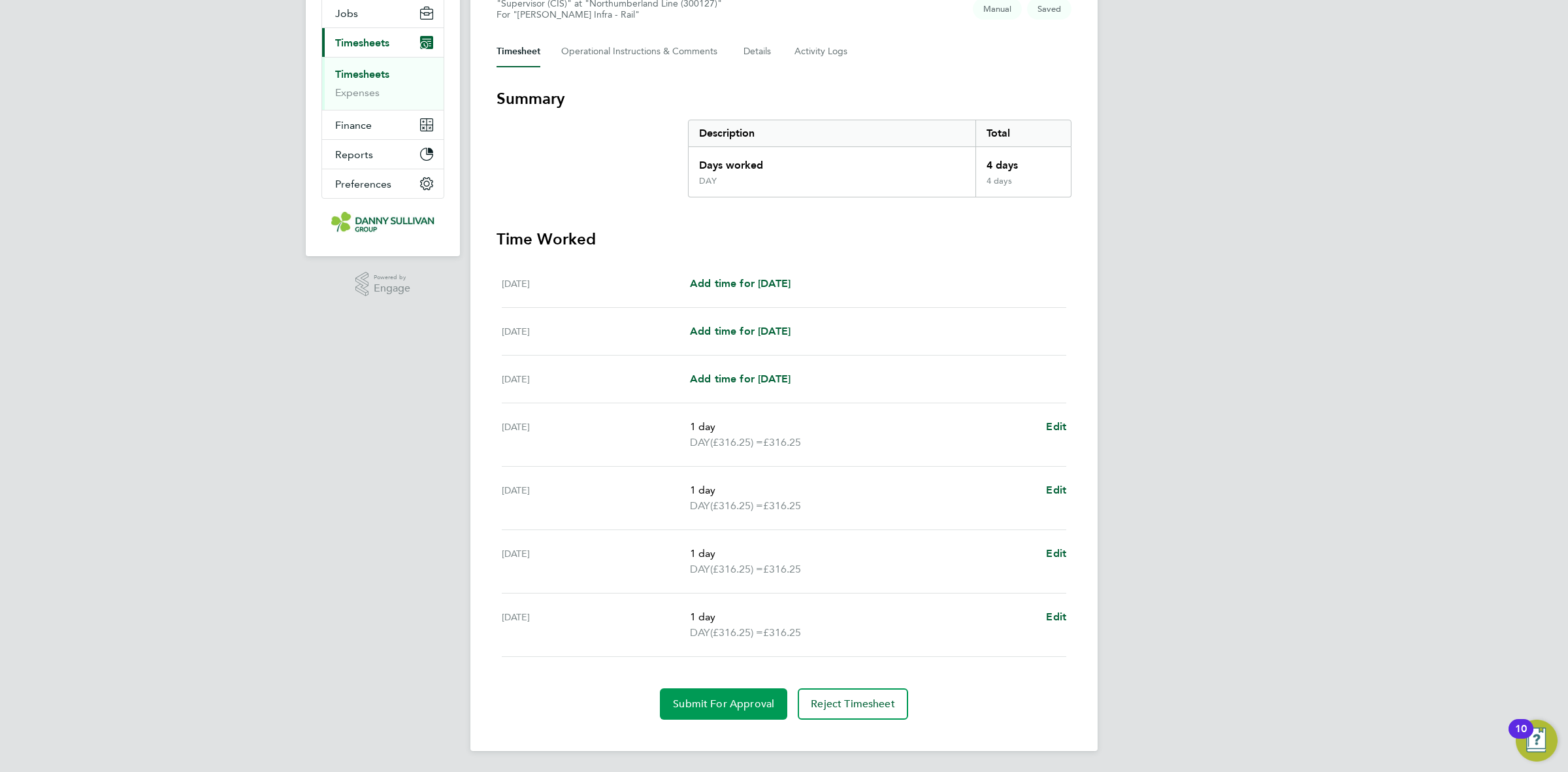
click at [686, 704] on span "Submit For Approval" at bounding box center [724, 704] width 102 height 13
